Goal: Transaction & Acquisition: Obtain resource

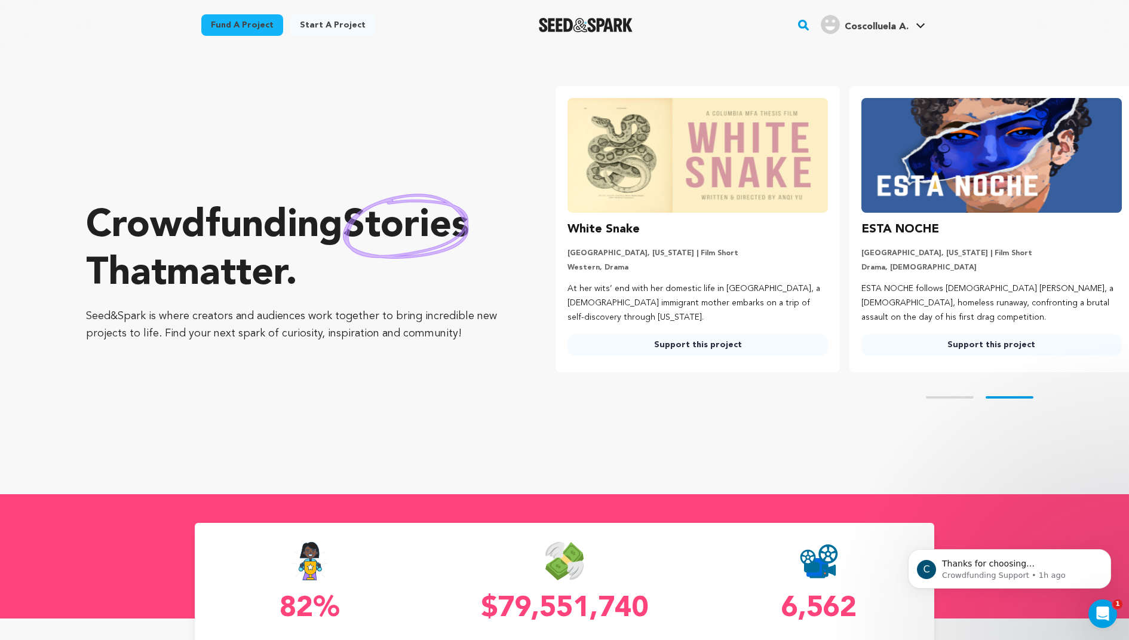
scroll to position [0, 303]
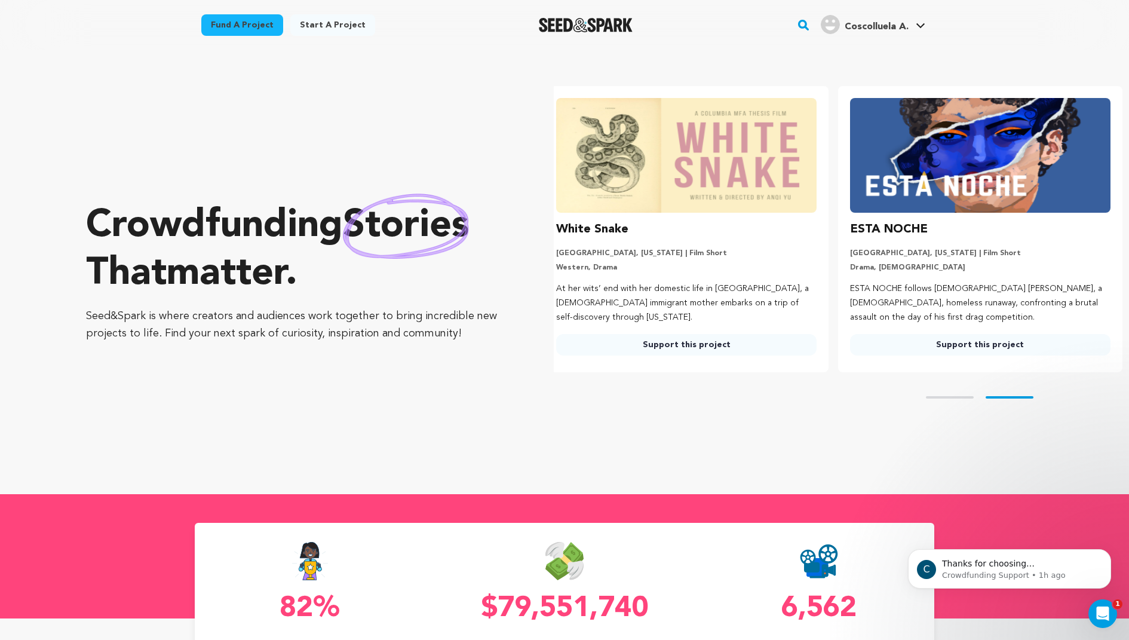
click at [256, 25] on link "Fund a project" at bounding box center [242, 25] width 82 height 22
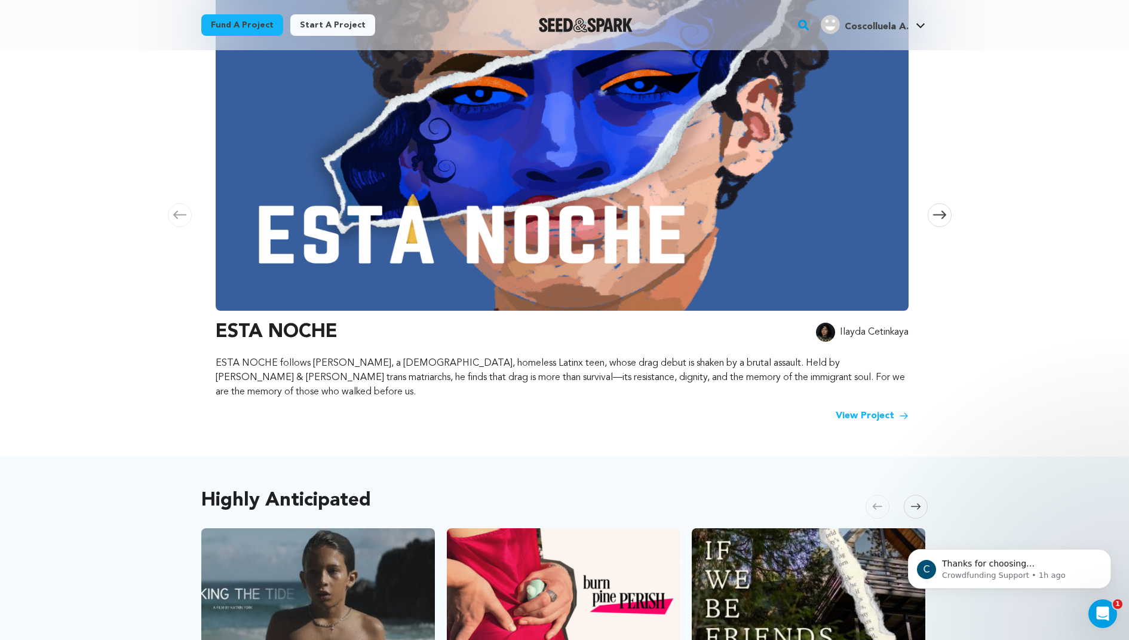
scroll to position [448, 0]
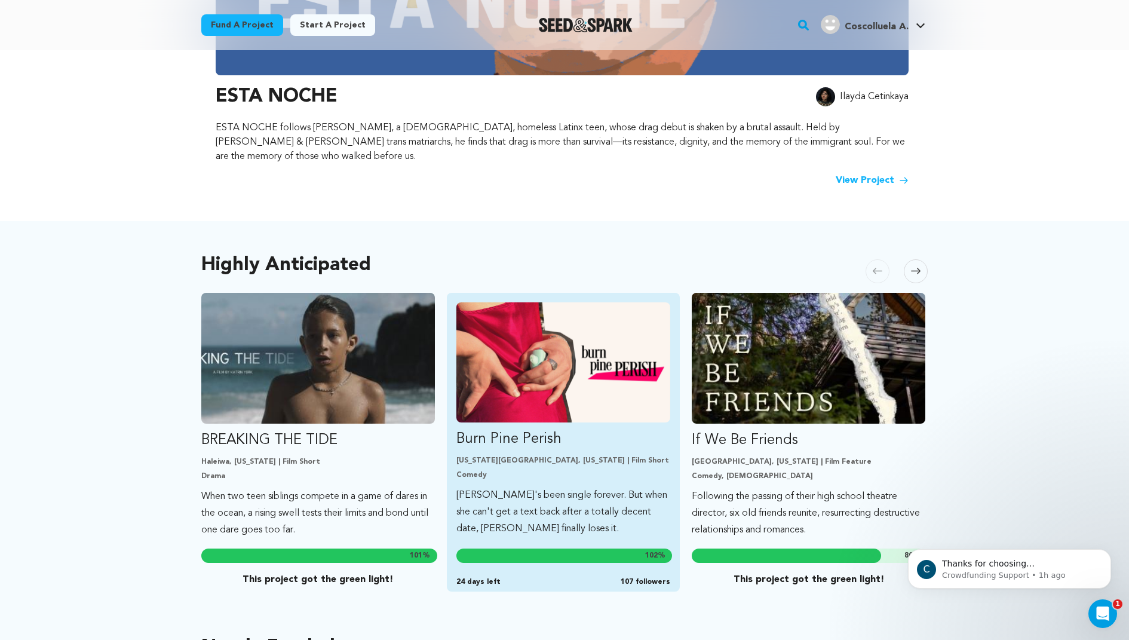
click at [514, 319] on img "Fund Burn Pine Perish" at bounding box center [563, 362] width 215 height 120
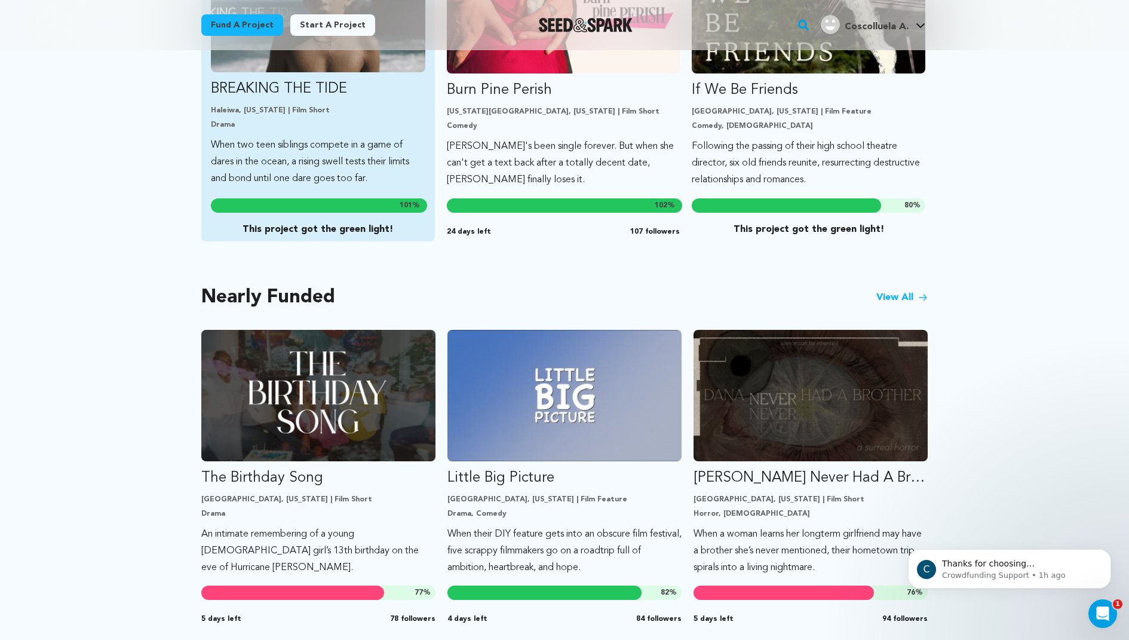
click at [357, 121] on link "BREAKING THE TIDE Haleiwa, Hawaii | Film Short Drama When two teen siblings com…" at bounding box center [318, 69] width 215 height 235
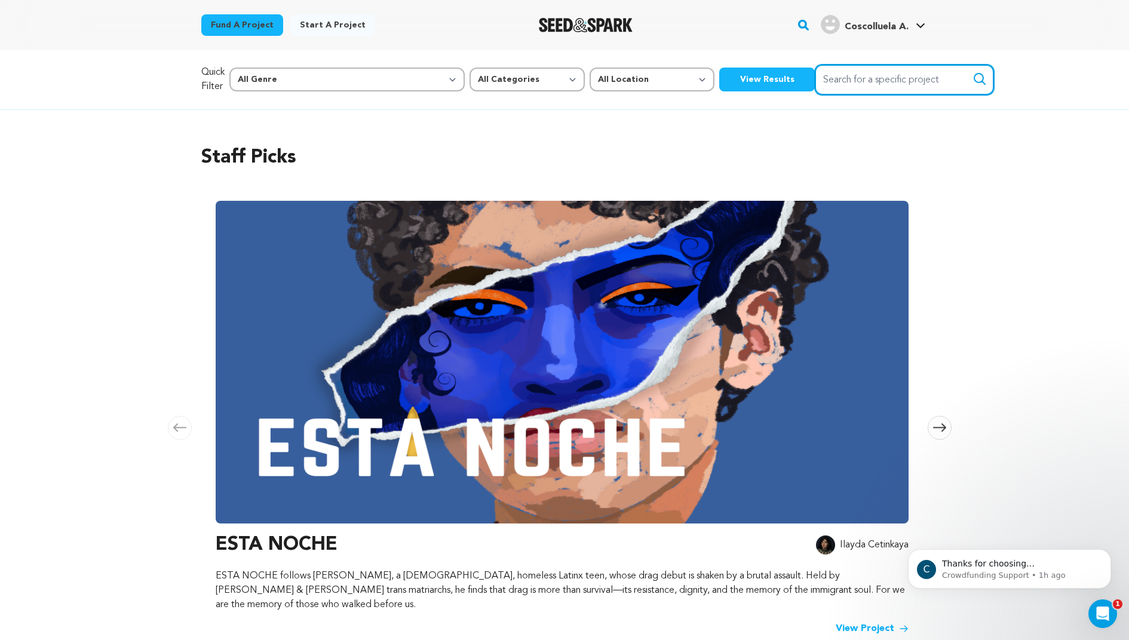
click at [816, 71] on input "Search for a specific project" at bounding box center [904, 80] width 179 height 30
type input "envi"
click at [973, 72] on button "Search" at bounding box center [980, 79] width 14 height 14
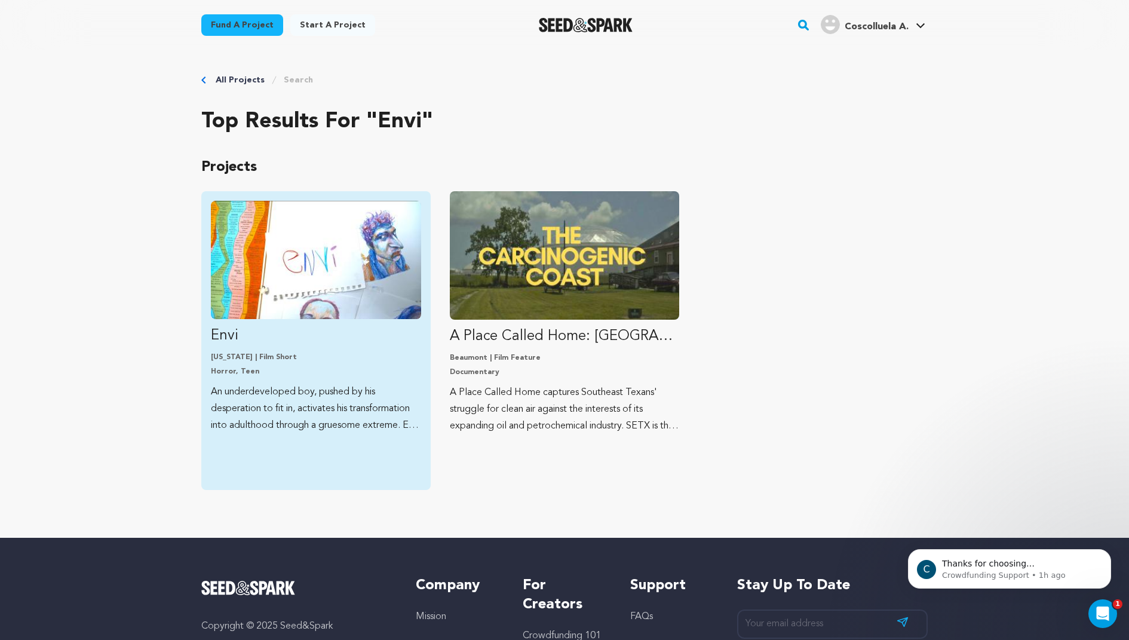
click at [335, 269] on img "Fund Envi" at bounding box center [316, 260] width 210 height 118
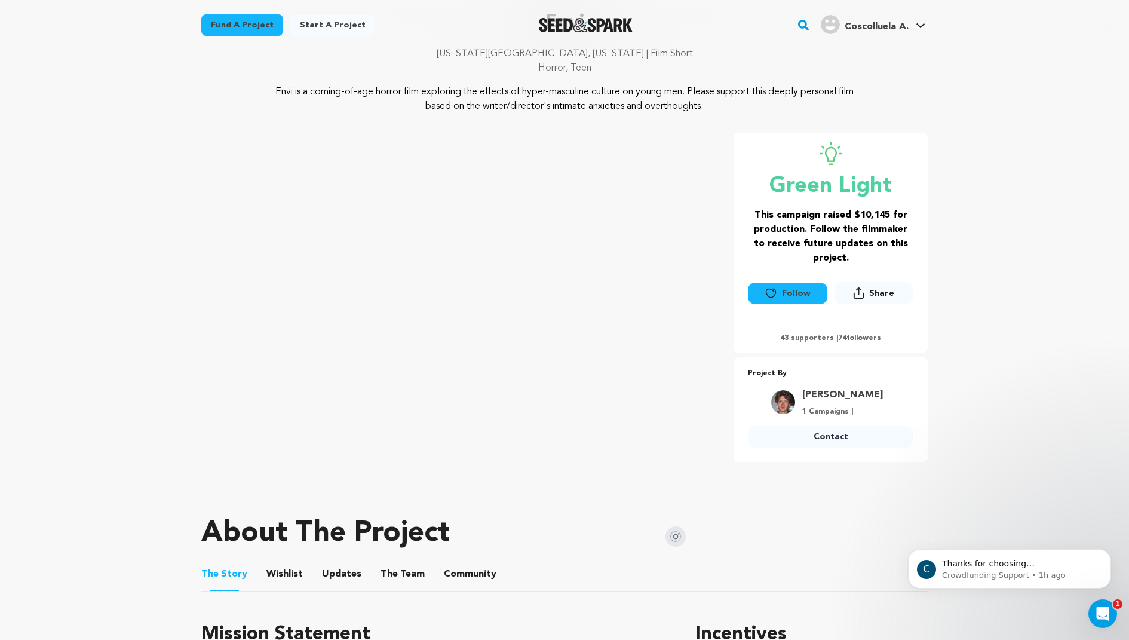
scroll to position [90, 0]
